Goal: Task Accomplishment & Management: Manage account settings

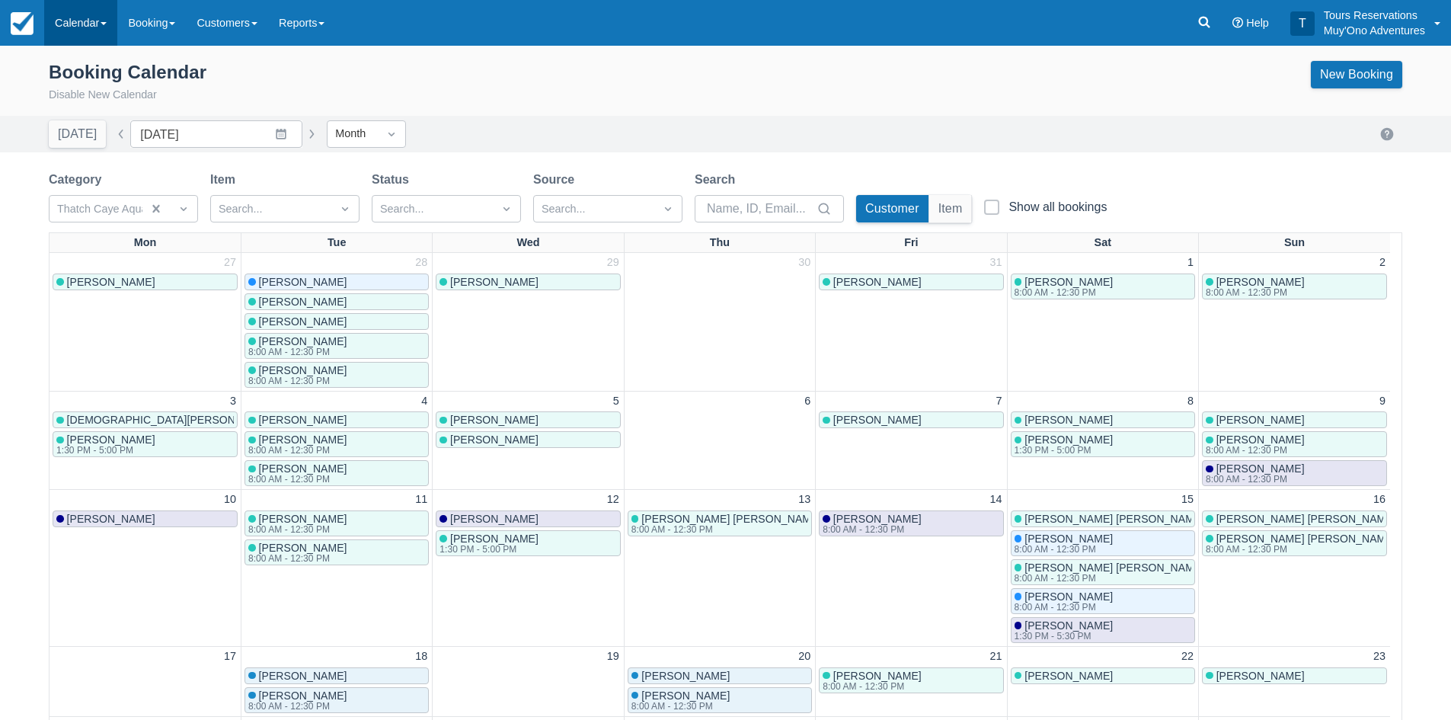
click at [85, 19] on link "Calendar" at bounding box center [80, 23] width 73 height 46
click at [91, 139] on link "Inventory" at bounding box center [105, 129] width 120 height 32
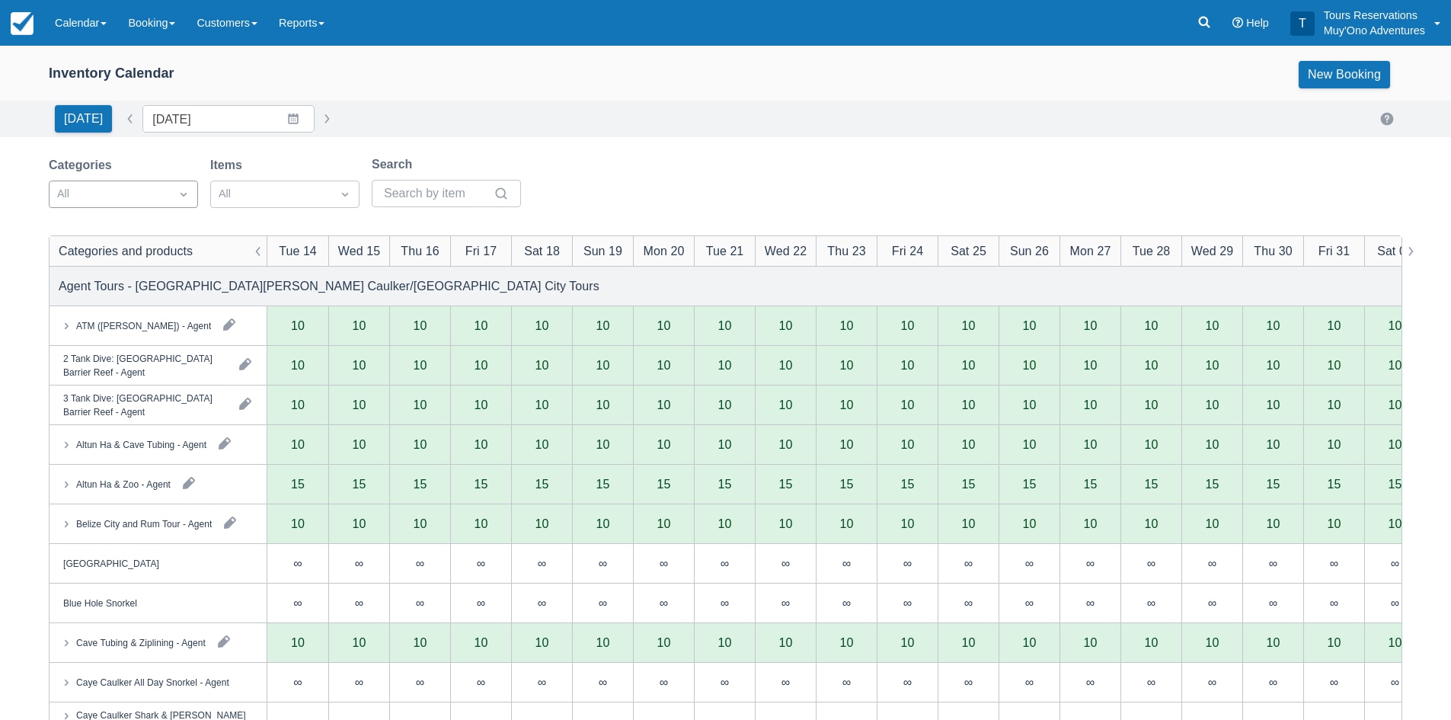
click at [136, 206] on div "All" at bounding box center [123, 193] width 149 height 27
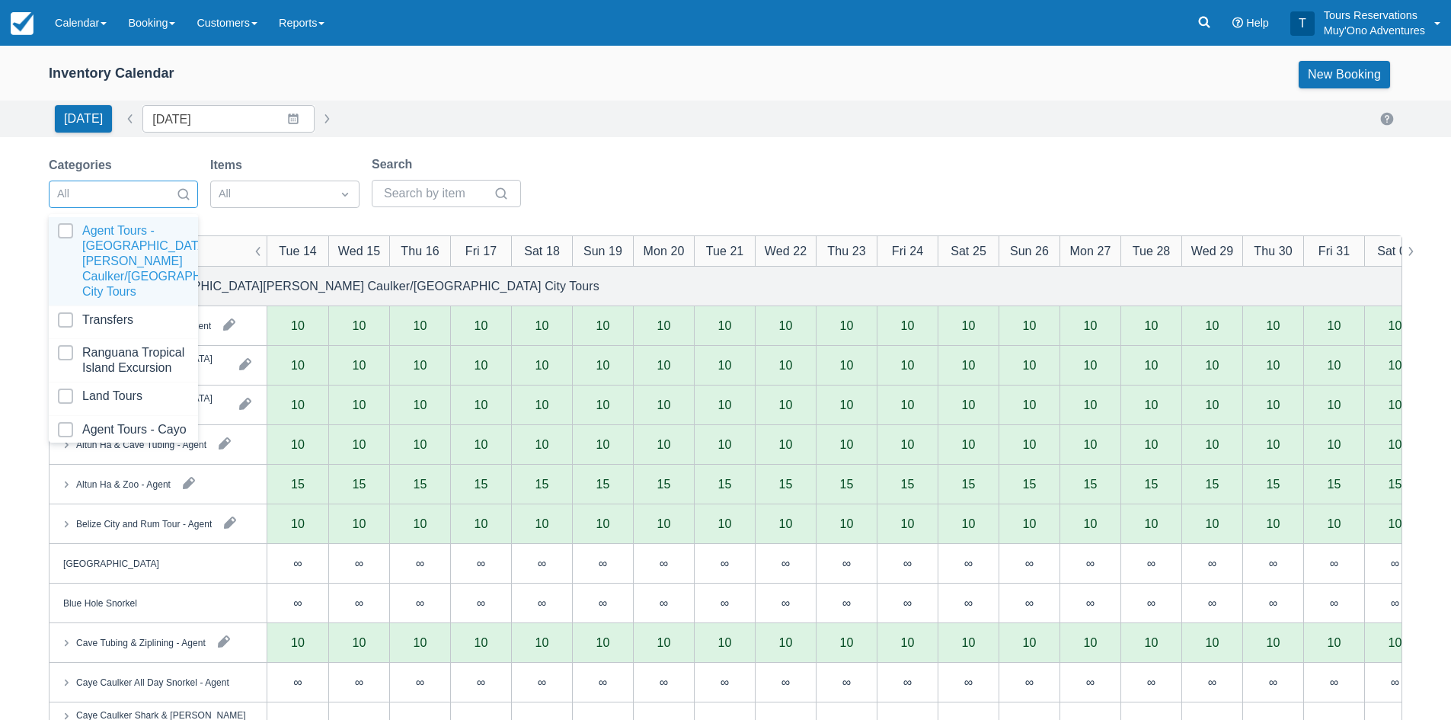
scroll to position [155, 0]
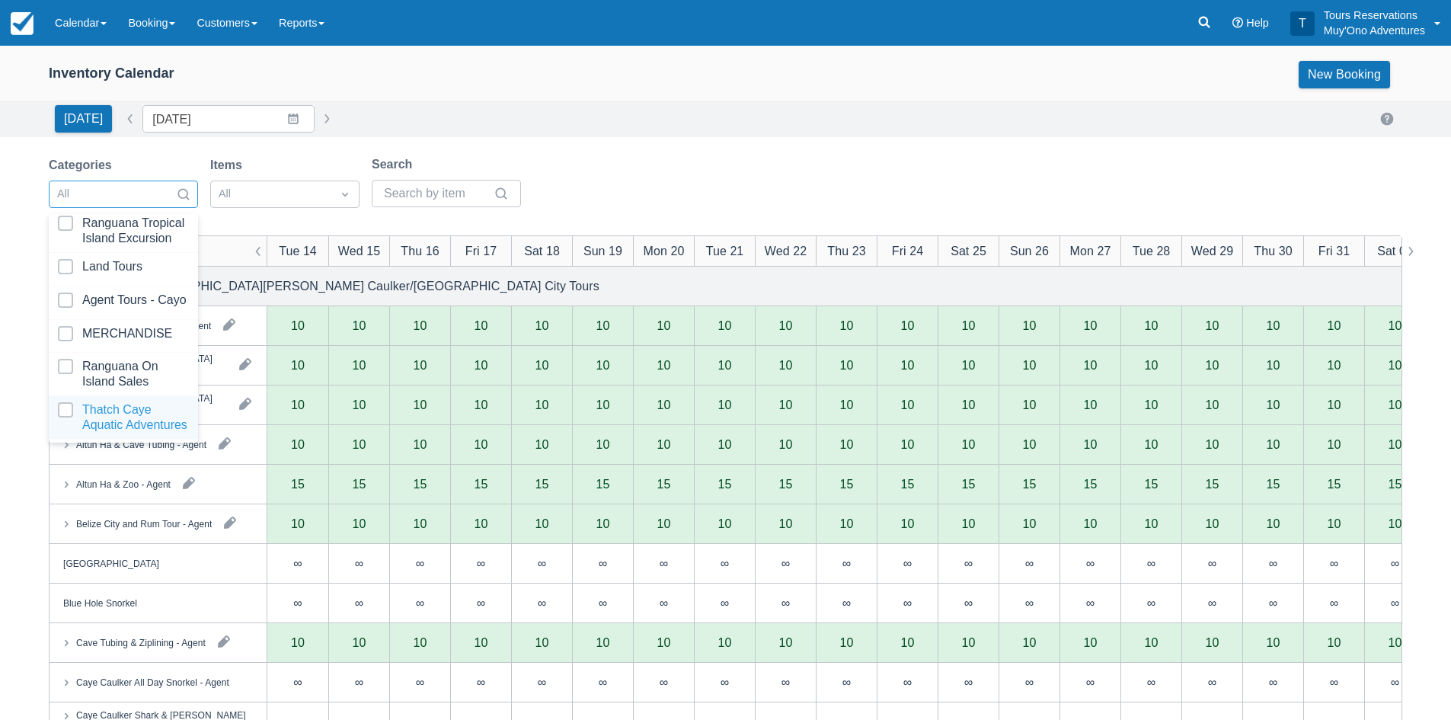
click at [126, 402] on div at bounding box center [123, 417] width 131 height 30
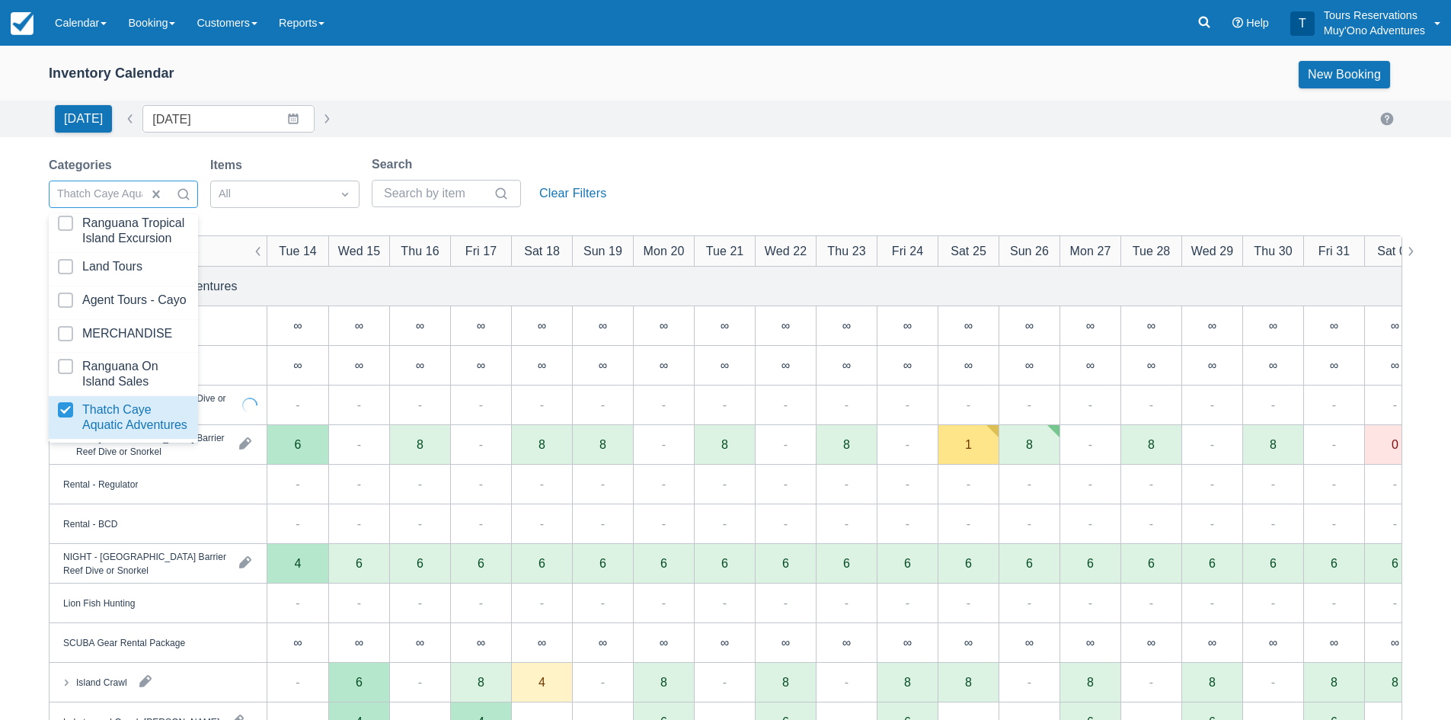
click at [742, 148] on div "Inventory Calendar New Booking Today Date 10/14/25 Navigate forward to interact…" at bounding box center [725, 489] width 1451 height 886
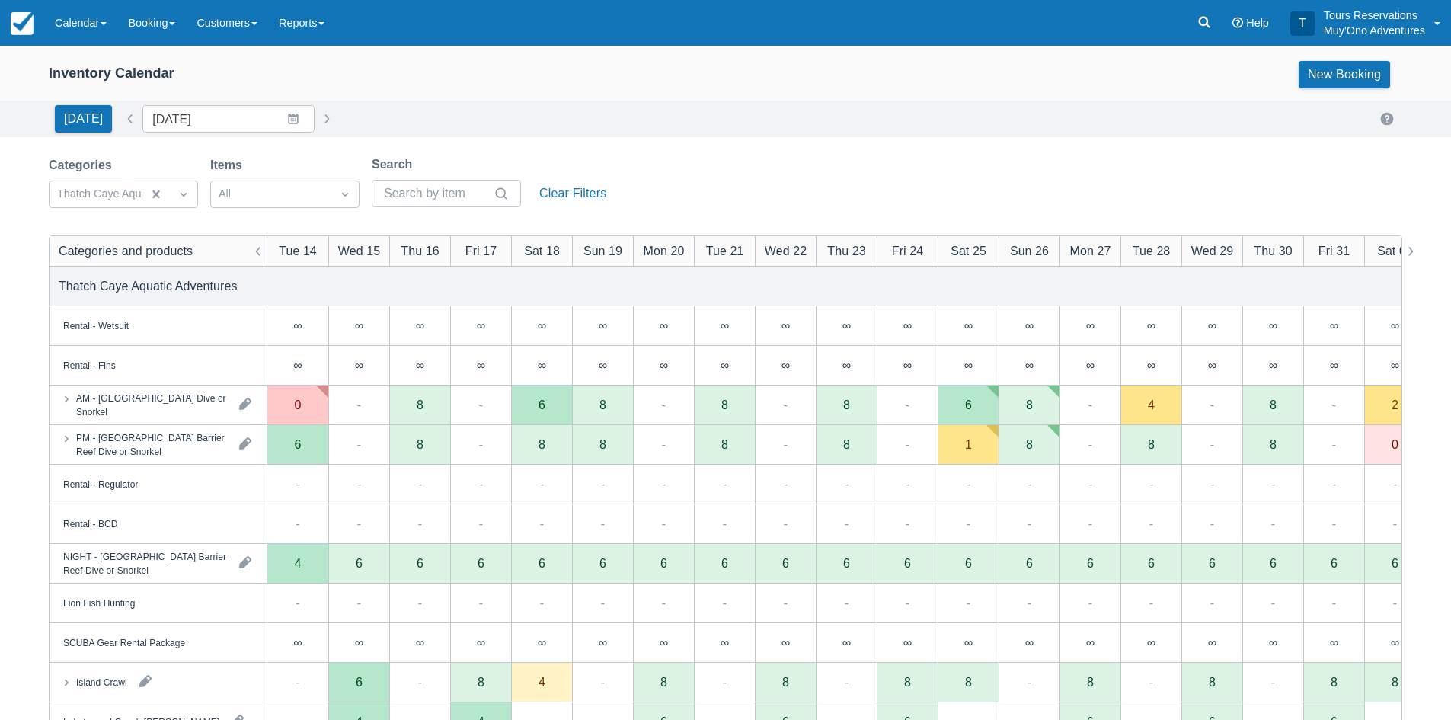
click at [787, 155] on div "Inventory Calendar New Booking Today Date 10/14/25 Navigate forward to interact…" at bounding box center [725, 489] width 1451 height 886
click at [715, 158] on div "Categories Thatch Caye Aquatic Adventures Items All Search Clear Filters" at bounding box center [725, 186] width 1353 height 62
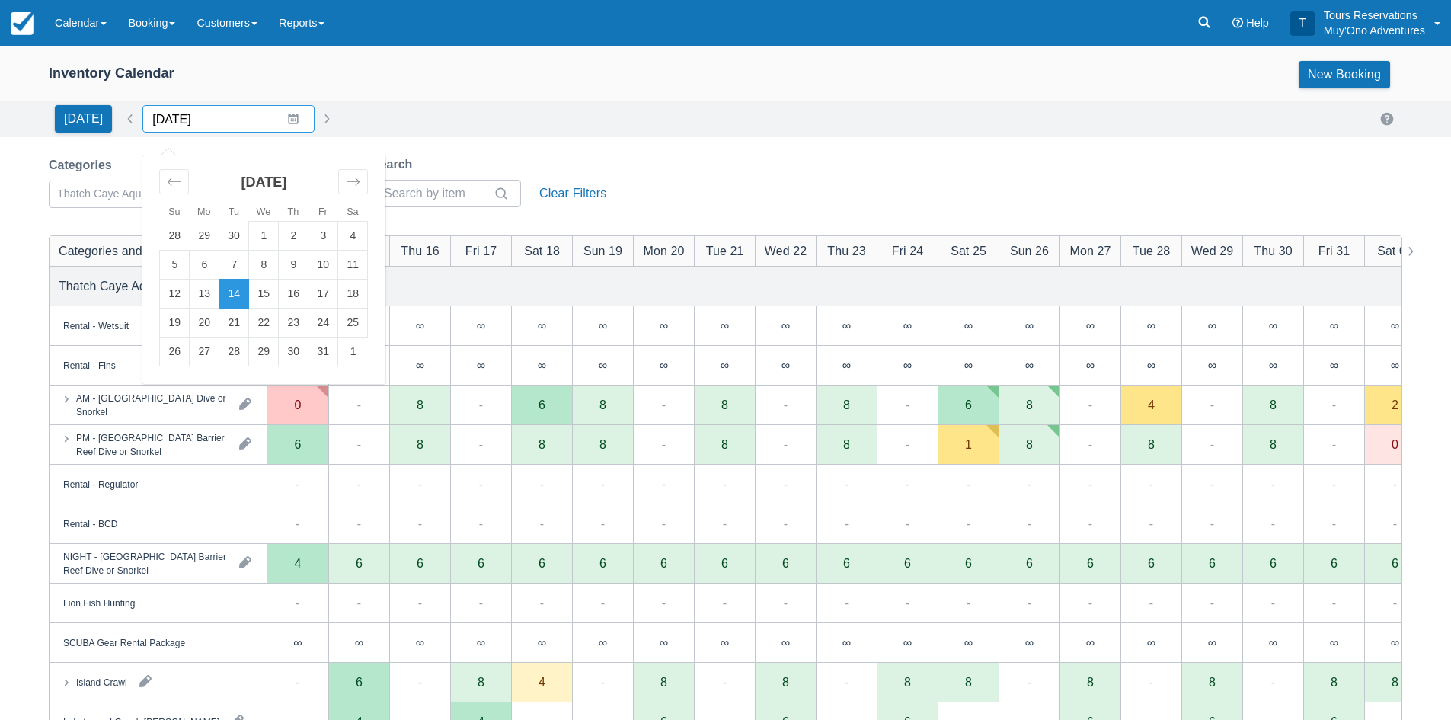
click at [209, 124] on input "10/14/25" at bounding box center [228, 118] width 172 height 27
click at [349, 182] on icon "Move forward to switch to the next month." at bounding box center [352, 181] width 13 height 8
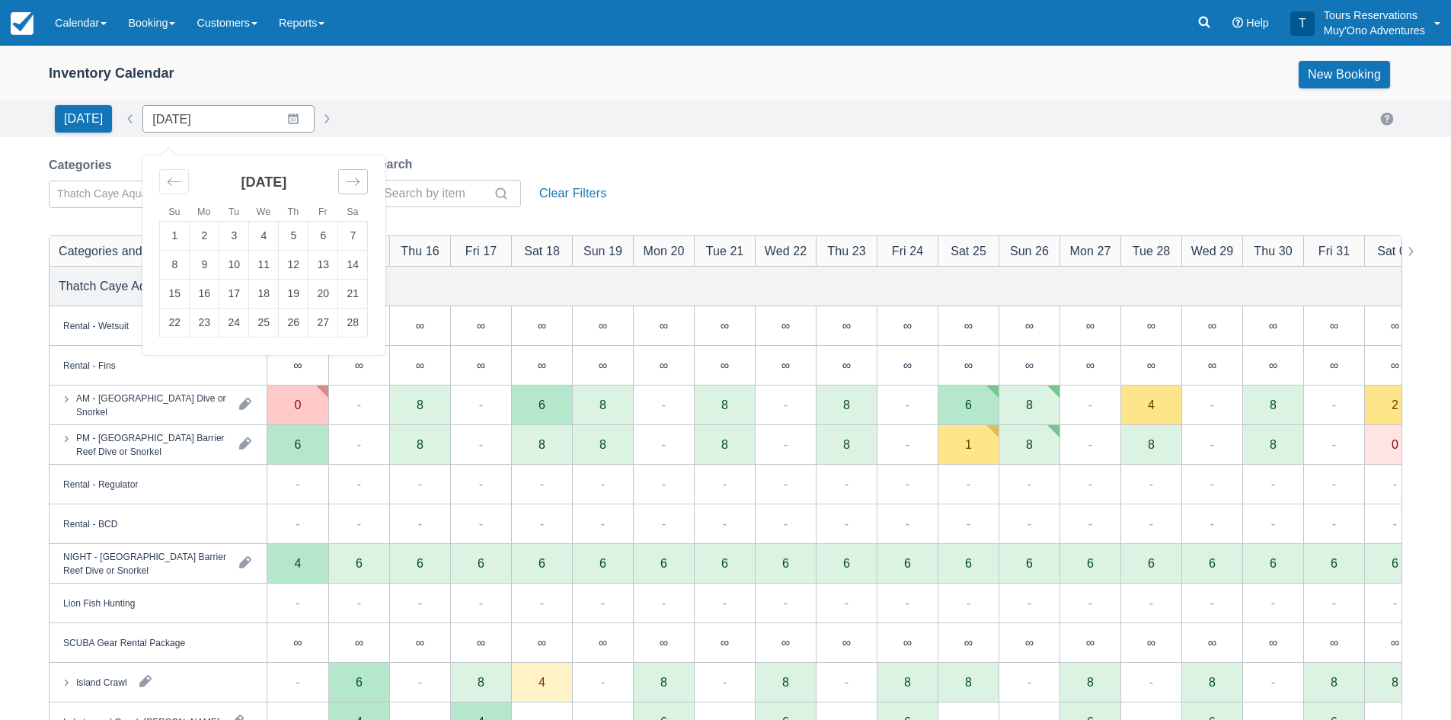
click at [349, 182] on icon "Move forward to switch to the next month." at bounding box center [352, 181] width 13 height 8
click at [169, 244] on td "1" at bounding box center [175, 236] width 30 height 29
type input "03/01/26"
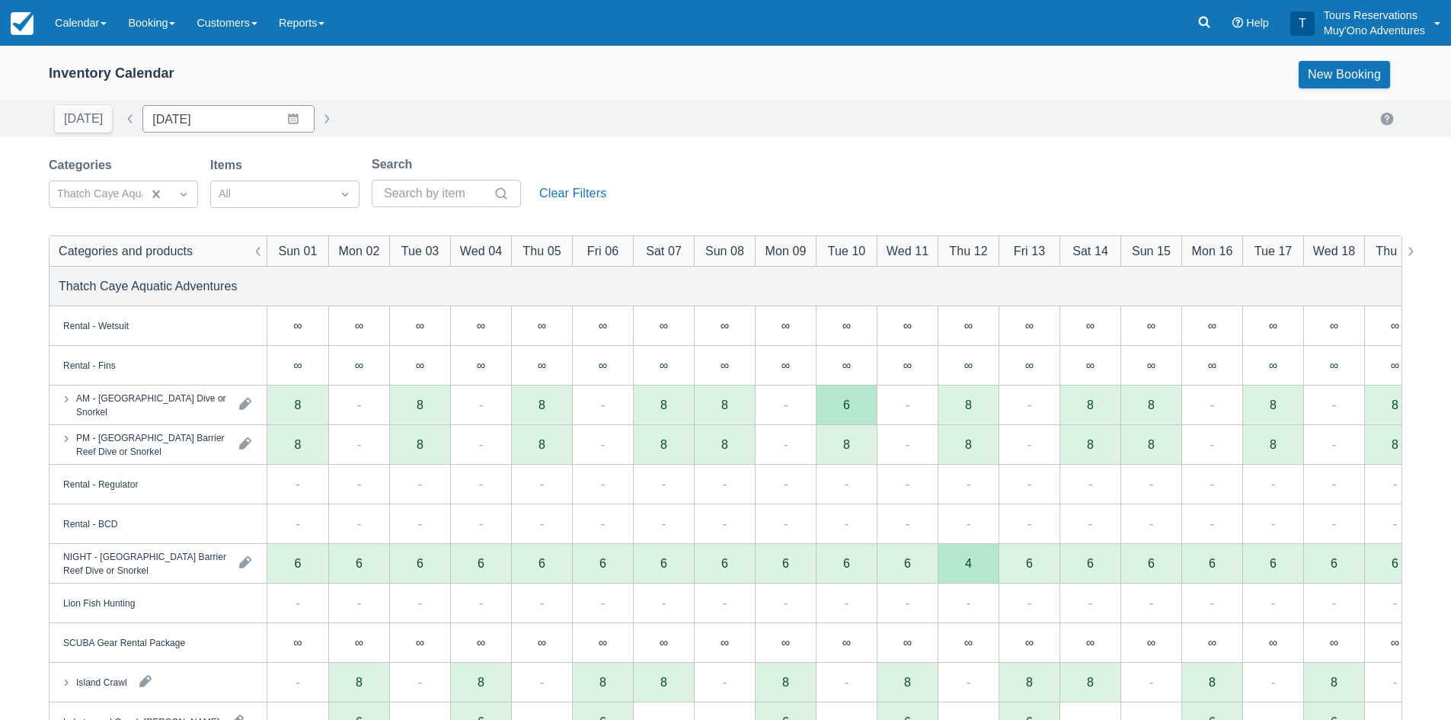
click at [690, 158] on div "Categories Thatch Caye Aquatic Adventures Items All Search Clear Filters" at bounding box center [725, 186] width 1353 height 62
click at [739, 183] on div "Categories Thatch Caye Aquatic Adventures Items All Search Clear Filters" at bounding box center [725, 186] width 1353 height 62
click at [816, 163] on div "Categories Thatch Caye Aquatic Adventures Items All Search Clear Filters" at bounding box center [725, 186] width 1353 height 62
click at [830, 188] on div "Categories Thatch Caye Aquatic Adventures Items All Search Clear Filters" at bounding box center [725, 186] width 1353 height 62
click at [1025, 168] on div "Categories Thatch Caye Aquatic Adventures Items All Search Clear Filters" at bounding box center [725, 186] width 1353 height 62
